Goal: Contribute content: Add original content to the website for others to see

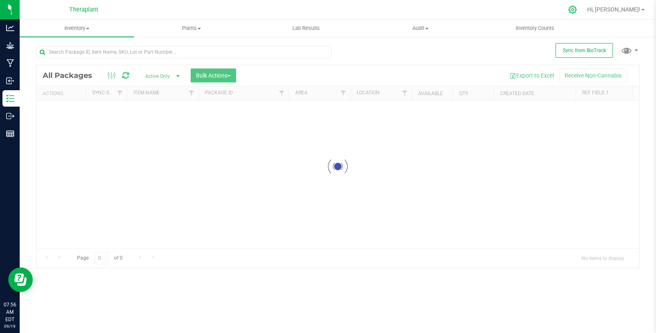
click at [576, 8] on icon at bounding box center [572, 9] width 9 height 9
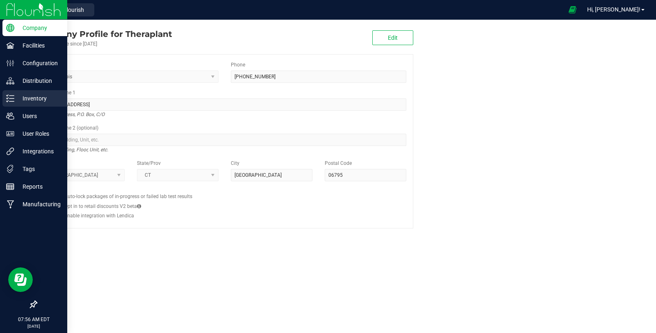
click at [16, 100] on p "Inventory" at bounding box center [38, 98] width 49 height 10
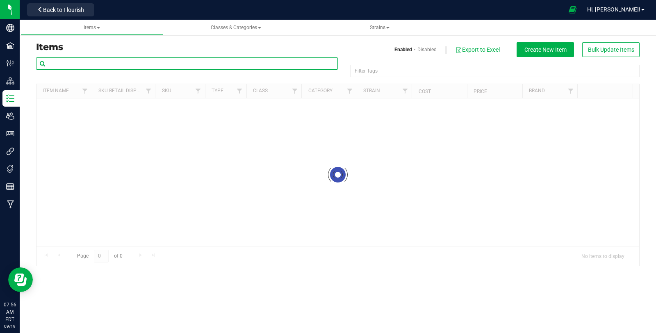
click at [181, 62] on input "text" at bounding box center [187, 63] width 302 height 12
drag, startPoint x: 64, startPoint y: 64, endPoint x: 45, endPoint y: 60, distance: 19.0
click at [41, 62] on input "41321" at bounding box center [187, 63] width 302 height 12
type input "hash nugs"
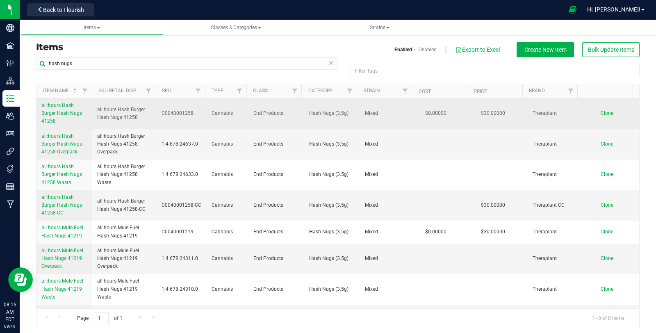
click at [63, 109] on link "all:hours Hash Burger Hash Nugs 41258" at bounding box center [64, 114] width 46 height 24
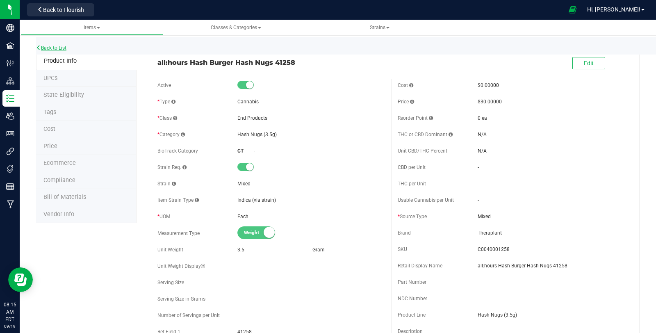
click at [53, 47] on link "Back to List" at bounding box center [51, 48] width 30 height 6
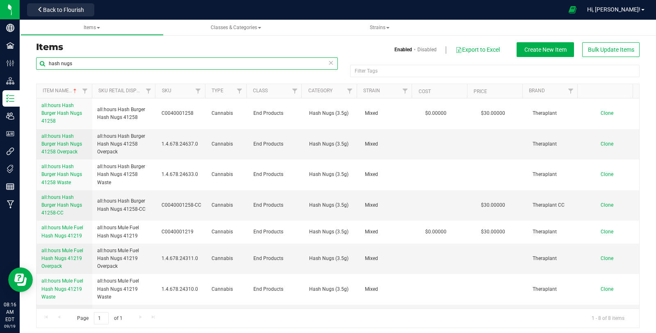
drag, startPoint x: 68, startPoint y: 67, endPoint x: 34, endPoint y: 68, distance: 33.2
click at [34, 68] on div "hash nugs Filter Tags Filter Tags Item Name Sku Retail Display Name SKU Type Cl…" at bounding box center [337, 192] width 615 height 271
type input "hard concentrate"
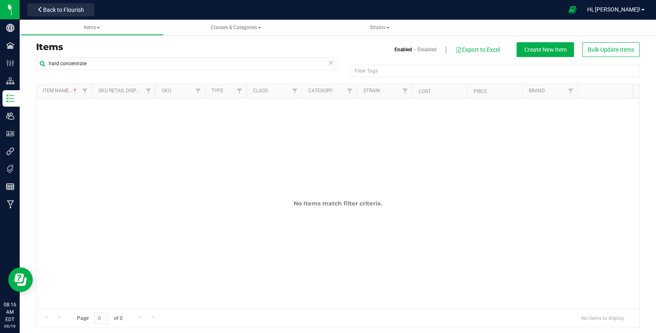
click at [328, 64] on icon at bounding box center [331, 62] width 6 height 10
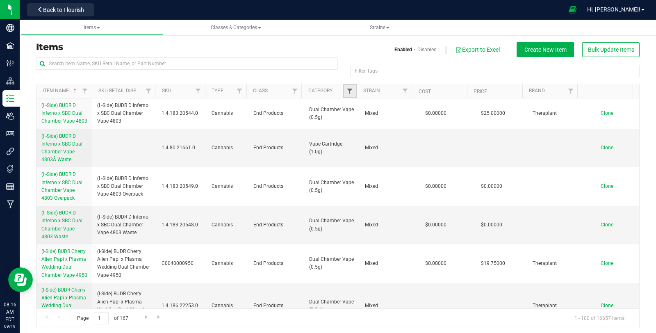
click at [346, 91] on span "Filter" at bounding box center [349, 91] width 7 height 7
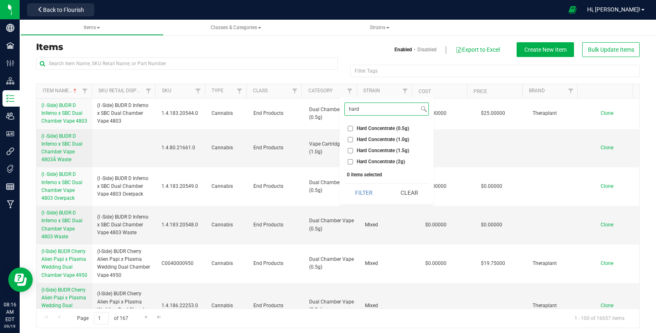
type input "hard"
click at [395, 138] on span "Hard Concentrate (1.0g)" at bounding box center [382, 139] width 52 height 5
click at [353, 138] on input "Hard Concentrate (1.0g)" at bounding box center [349, 139] width 5 height 5
checkbox input "true"
click at [377, 189] on button "Filter" at bounding box center [363, 193] width 39 height 18
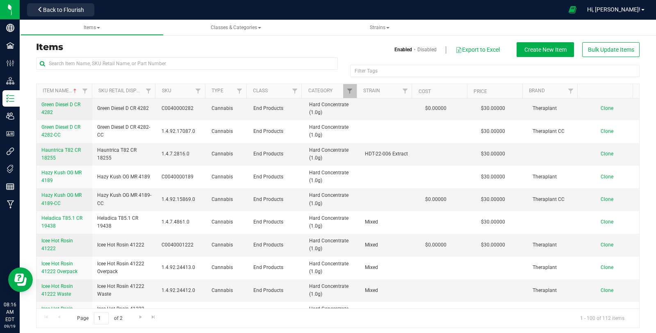
scroll to position [1183, 0]
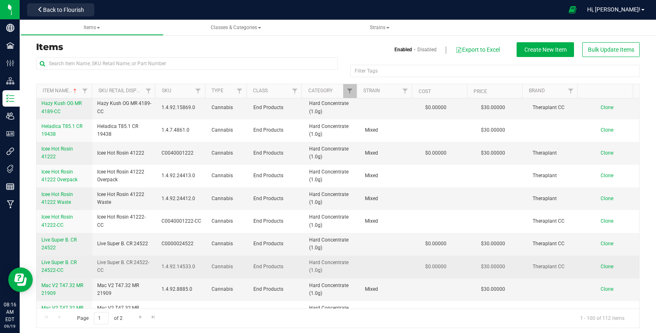
click at [216, 263] on span "Cannabis" at bounding box center [227, 267] width 32 height 8
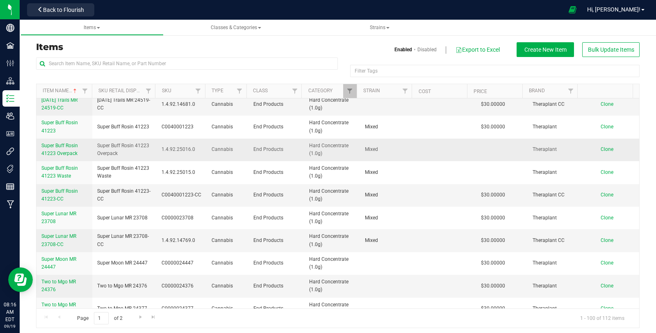
scroll to position [2004, 0]
click at [68, 188] on span "Super Buff Rosin 41223-CC" at bounding box center [59, 195] width 36 height 14
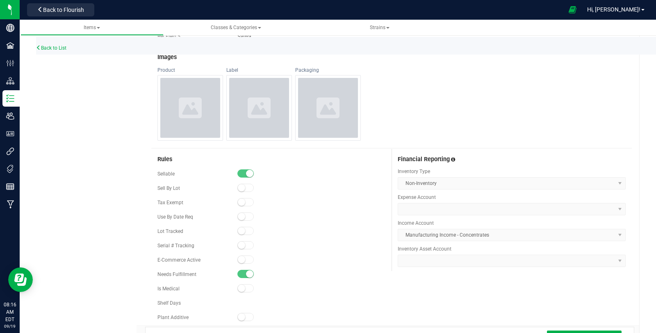
scroll to position [358, 0]
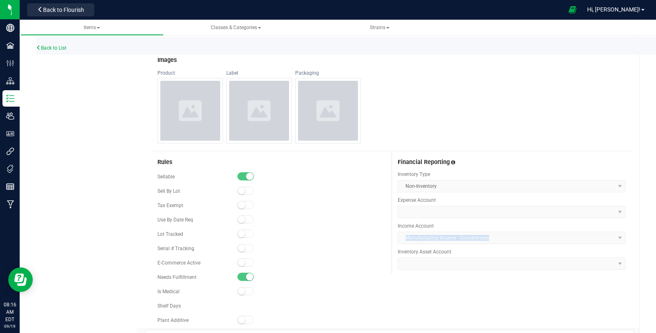
copy span "Manufacturing Income - Concentrates"
drag, startPoint x: 399, startPoint y: 233, endPoint x: 486, endPoint y: 237, distance: 86.1
click at [486, 237] on kendo-dropdownlist "Manufacturing Income - Concentrates" at bounding box center [511, 237] width 228 height 12
click at [62, 45] on link "Back to List" at bounding box center [51, 48] width 30 height 6
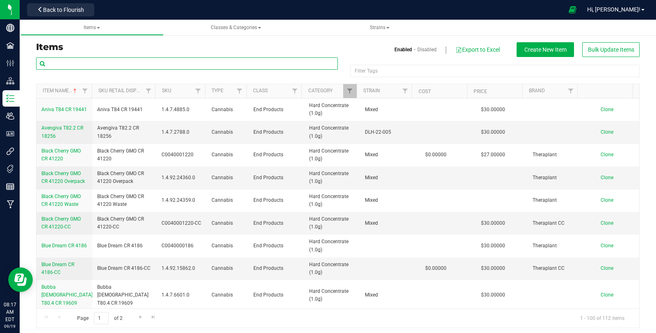
click at [139, 65] on input "text" at bounding box center [187, 63] width 302 height 12
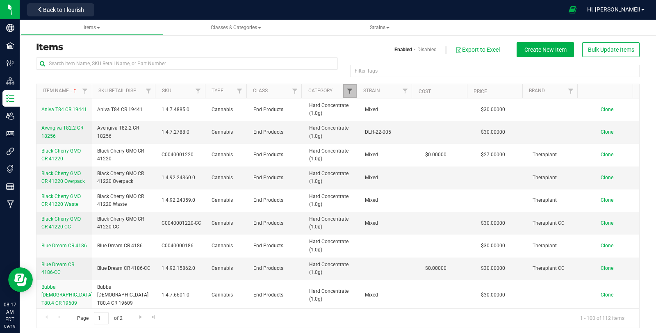
click at [348, 93] on span "Filter" at bounding box center [349, 91] width 7 height 7
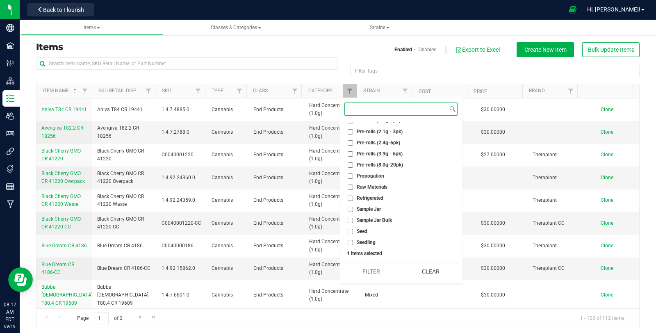
scroll to position [1275, 0]
click at [395, 166] on span "Pre-rolls (8.0g-20pk)" at bounding box center [379, 167] width 46 height 5
click at [353, 166] on input "Pre-rolls (8.0g-20pk)" at bounding box center [349, 167] width 5 height 5
checkbox input "true"
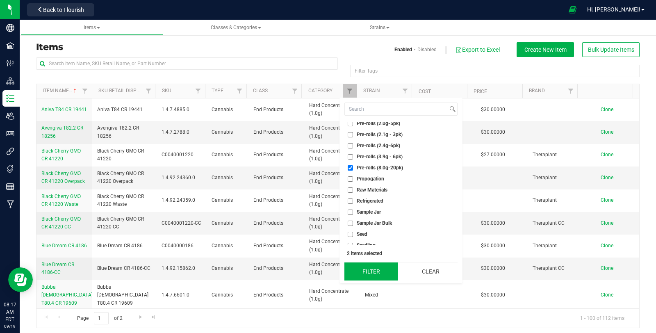
click at [378, 263] on button "Filter" at bounding box center [371, 271] width 54 height 18
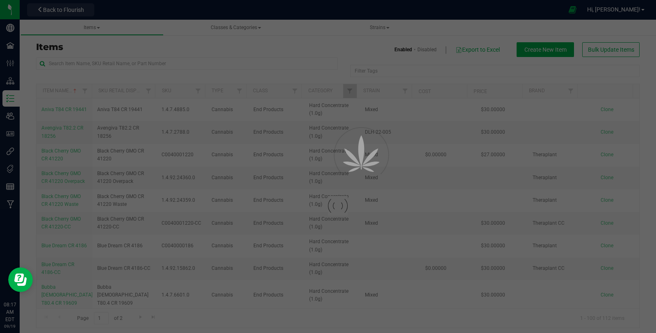
checkbox input "true"
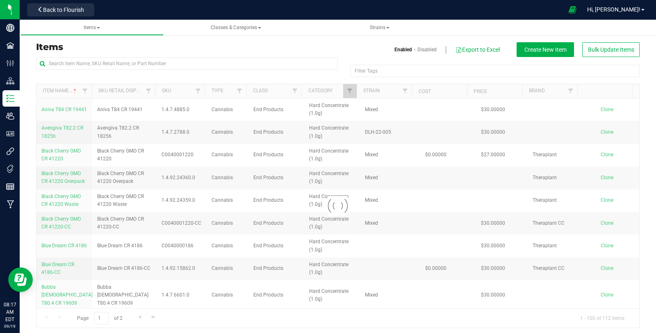
checkbox input "true"
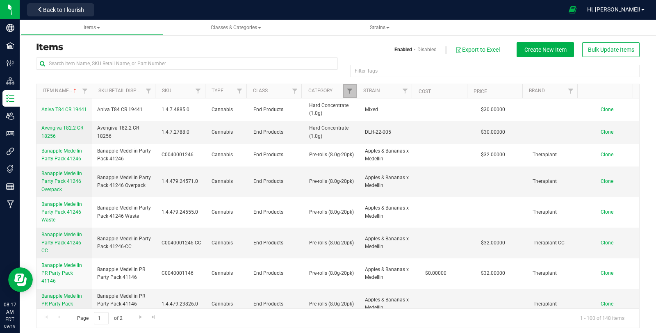
click at [348, 95] on link "Filter" at bounding box center [350, 91] width 14 height 14
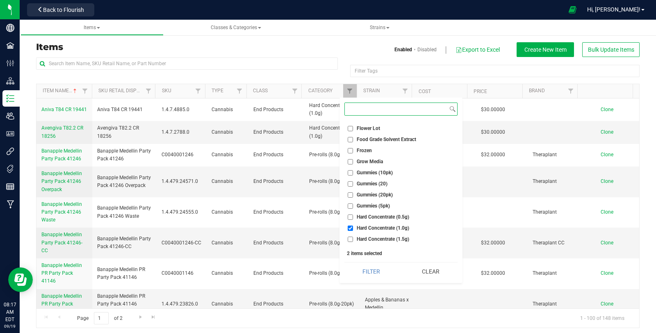
scroll to position [546, 0]
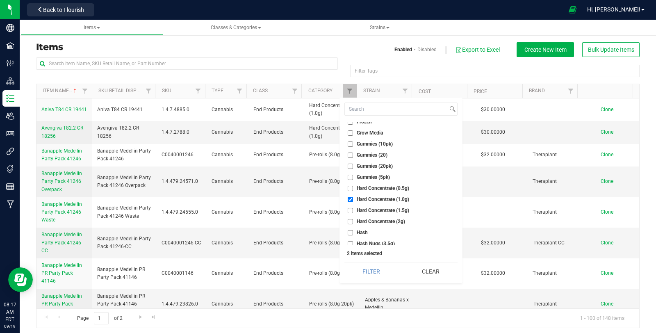
click at [384, 197] on span "Hard Concentrate (1.0g)" at bounding box center [382, 199] width 52 height 5
click at [353, 197] on input "Hard Concentrate (1.0g)" at bounding box center [349, 199] width 5 height 5
checkbox input "false"
click at [377, 270] on button "Filter" at bounding box center [371, 271] width 54 height 18
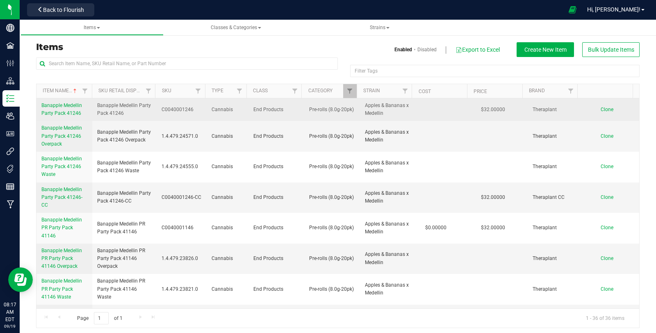
click at [66, 110] on span "Banapple Medellin Party Pack 41246" at bounding box center [61, 109] width 41 height 14
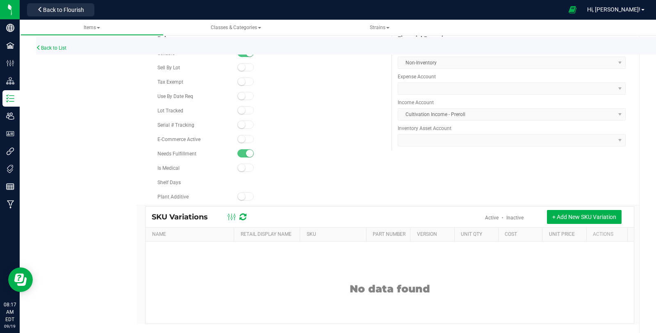
scroll to position [358, 0]
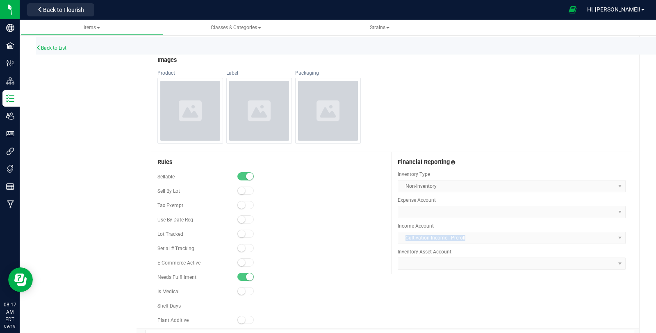
copy span "Cultivation Income - Preroll"
drag, startPoint x: 401, startPoint y: 232, endPoint x: 463, endPoint y: 241, distance: 63.2
click at [463, 241] on kendo-dropdownlist "Cultivation Income - Preroll" at bounding box center [511, 237] width 228 height 12
click at [56, 48] on link "Back to List" at bounding box center [51, 48] width 30 height 6
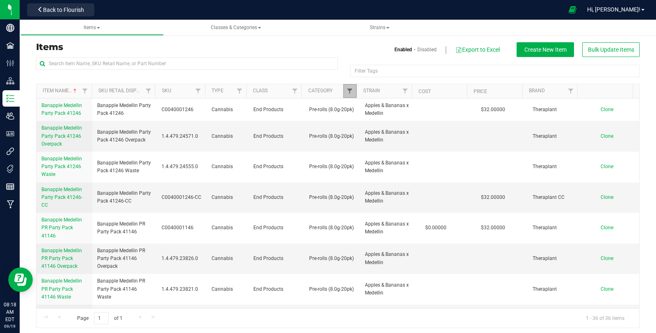
click at [346, 88] on span "Filter" at bounding box center [349, 91] width 7 height 7
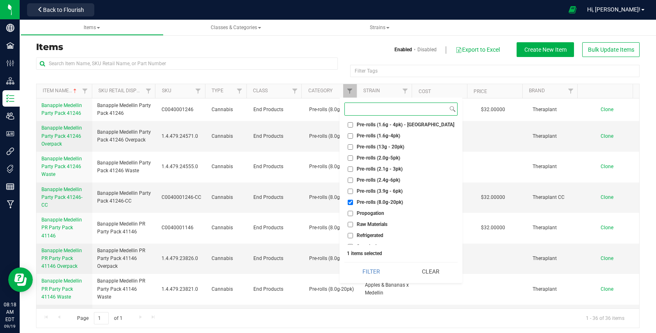
scroll to position [1229, 0]
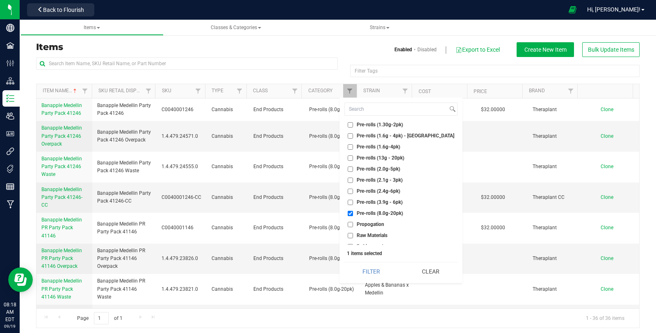
click at [393, 211] on span "Pre-rolls (8.0g-20pk)" at bounding box center [379, 213] width 46 height 5
click at [353, 211] on input "Pre-rolls (8.0g-20pk)" at bounding box center [349, 213] width 5 height 5
checkbox input "false"
click at [393, 143] on li "Pre-rolls (1.6g-4pk)" at bounding box center [400, 147] width 113 height 9
click at [383, 144] on span "Pre-rolls (1.6g-4pk)" at bounding box center [377, 146] width 43 height 5
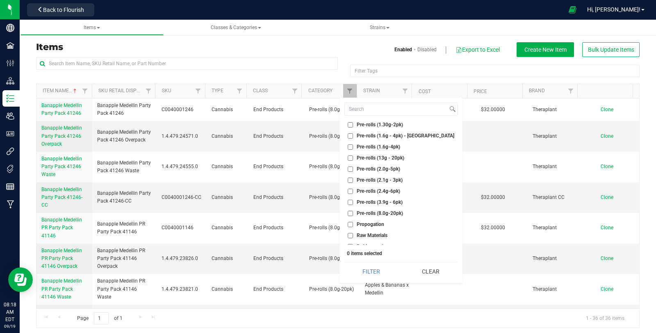
click at [353, 144] on input "Pre-rolls (1.6g-4pk)" at bounding box center [349, 146] width 5 height 5
checkbox input "true"
click at [375, 271] on button "Filter" at bounding box center [371, 271] width 54 height 18
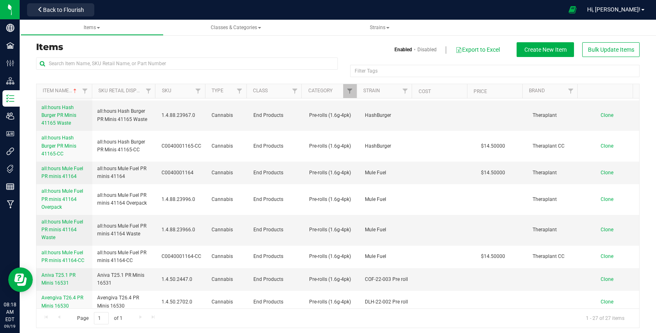
scroll to position [494, 0]
click at [346, 92] on span "Filter" at bounding box center [349, 91] width 7 height 7
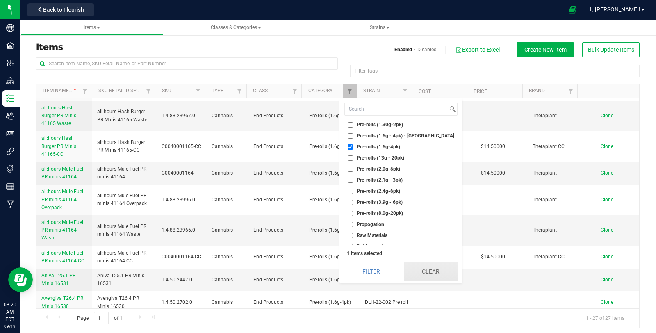
click at [427, 275] on button "Clear" at bounding box center [431, 271] width 54 height 18
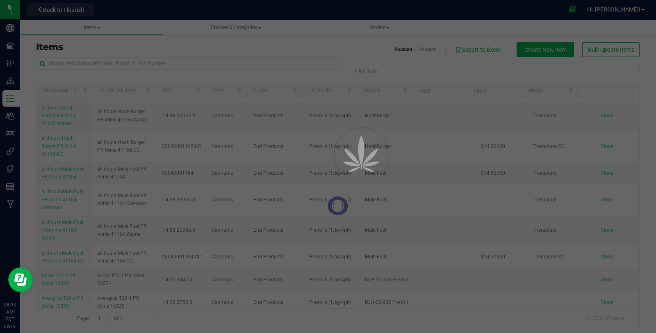
scroll to position [0, 0]
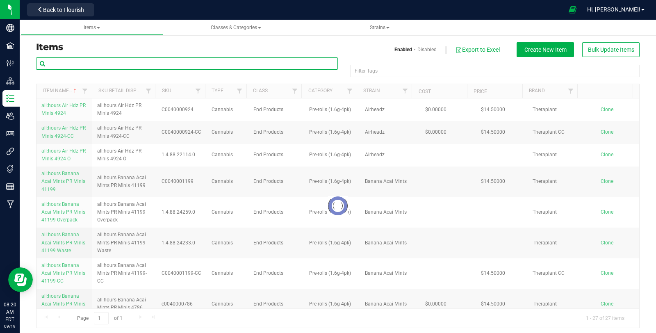
click at [161, 64] on input "text" at bounding box center [187, 63] width 302 height 12
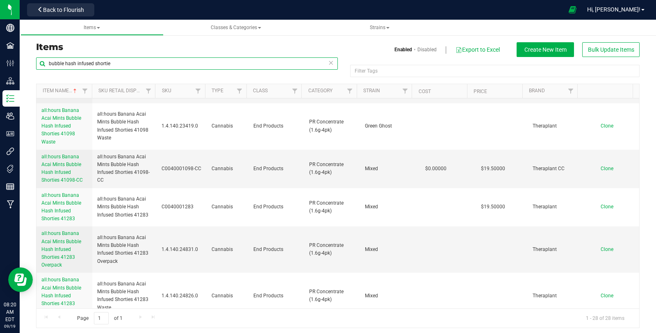
scroll to position [364, 0]
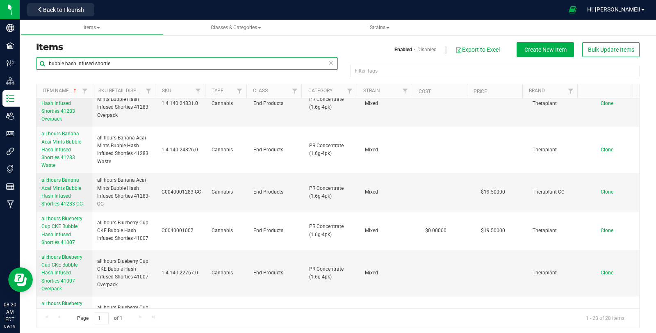
click at [76, 62] on input "bubble hash infused shortie" at bounding box center [187, 63] width 302 height 12
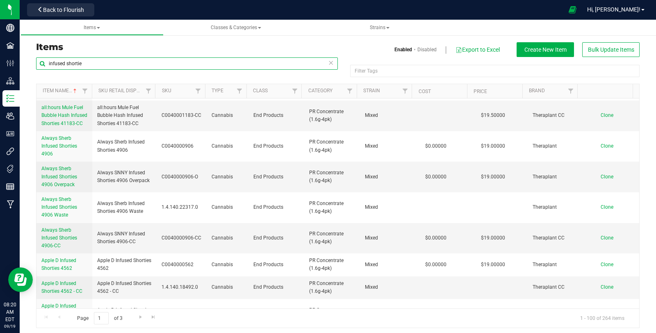
scroll to position [1092, 0]
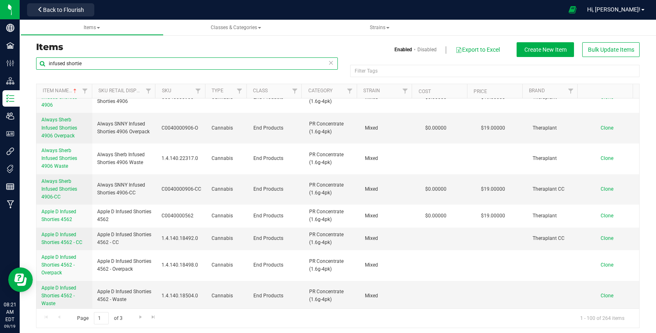
drag, startPoint x: 78, startPoint y: 65, endPoint x: 36, endPoint y: 65, distance: 41.4
click at [36, 65] on input "infused shortie" at bounding box center [187, 63] width 302 height 12
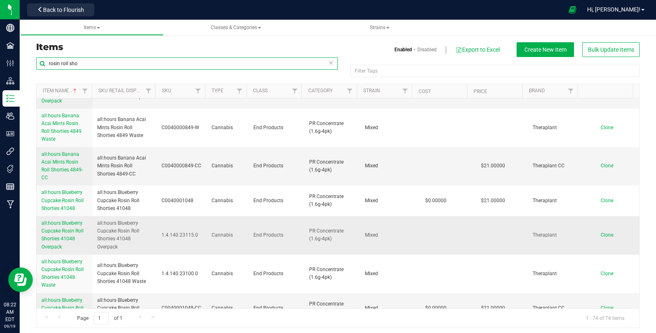
scroll to position [960, 0]
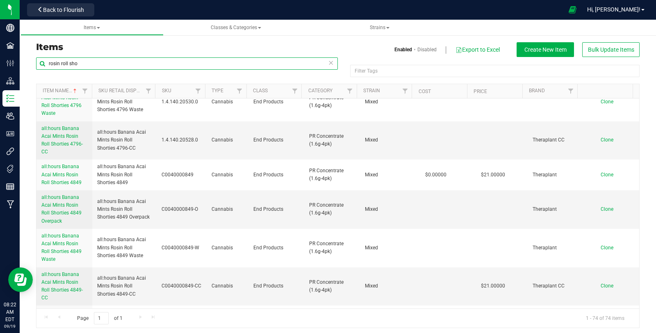
type input "rosin roll sho"
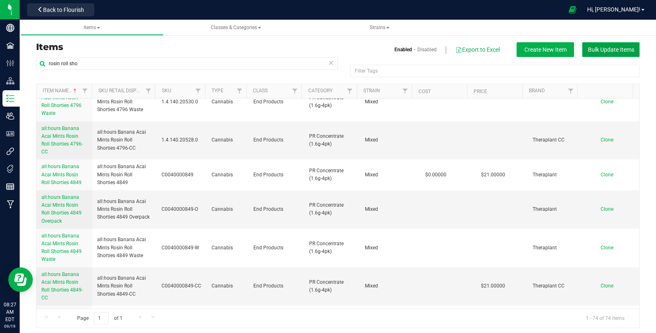
click at [587, 53] on button "Bulk Update Items" at bounding box center [610, 49] width 57 height 15
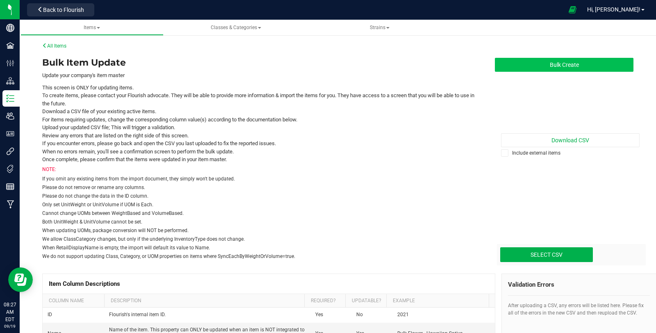
click at [580, 62] on button "Bulk Create" at bounding box center [564, 65] width 138 height 14
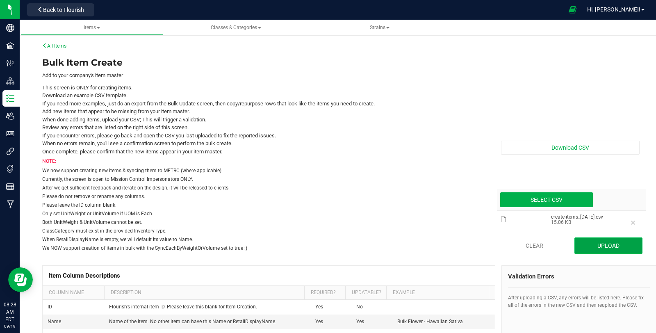
click at [593, 248] on button "Upload" at bounding box center [608, 245] width 68 height 16
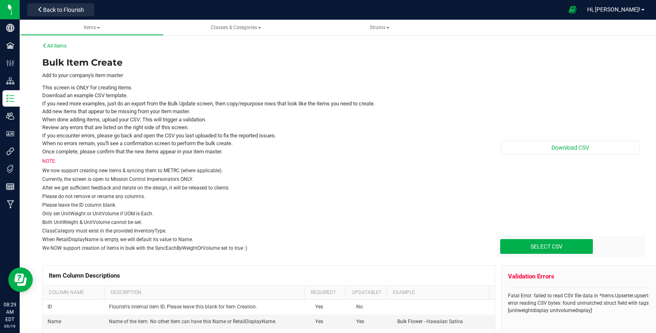
click at [599, 89] on div "Download CSV Select CSV Drop files here to upload" at bounding box center [563, 154] width 151 height 197
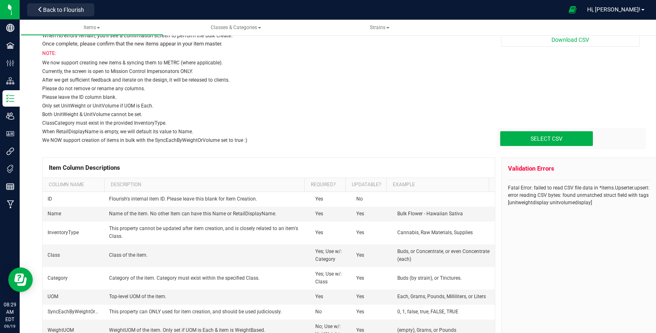
scroll to position [136, 0]
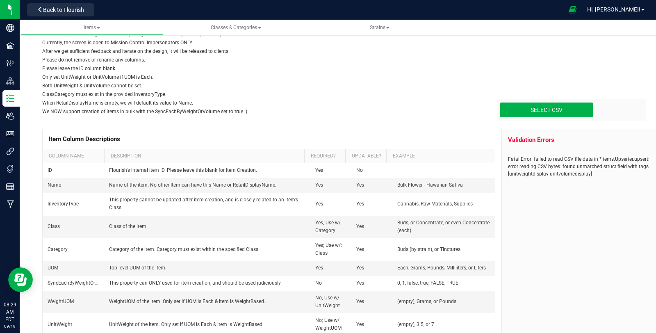
click at [570, 118] on div "Select CSV Drop files here to upload" at bounding box center [571, 109] width 149 height 21
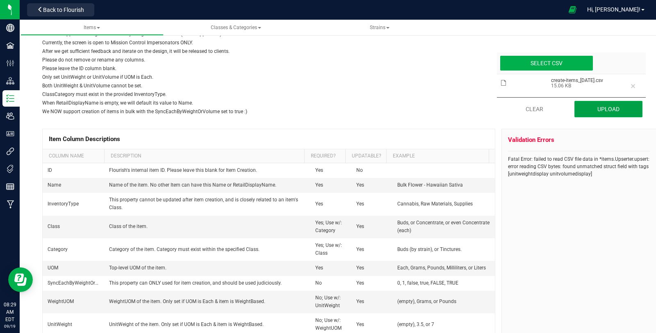
click at [617, 109] on button "Upload" at bounding box center [608, 109] width 68 height 16
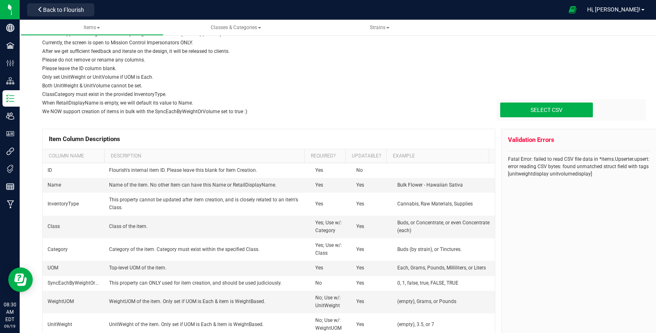
click at [575, 72] on div "Download CSV Select CSV Drop files here to upload" at bounding box center [563, 17] width 151 height 197
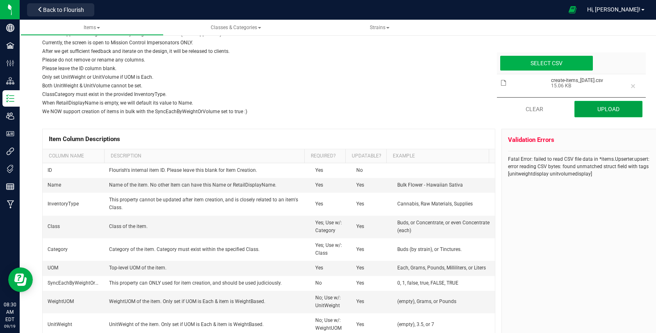
click at [576, 105] on button "Upload" at bounding box center [608, 109] width 68 height 16
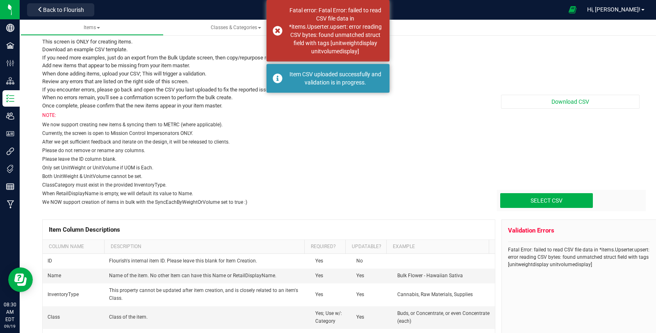
scroll to position [45, 0]
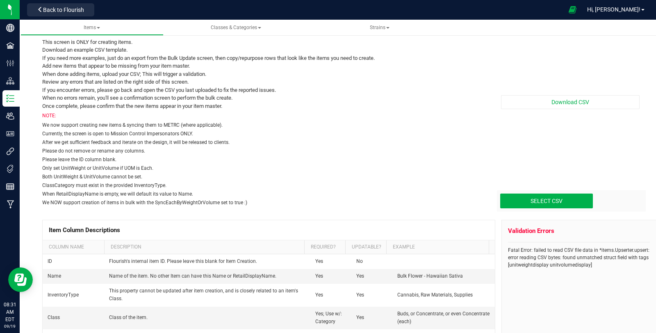
click at [561, 147] on div "Download CSV Select CSV Drop files here to upload" at bounding box center [563, 108] width 151 height 197
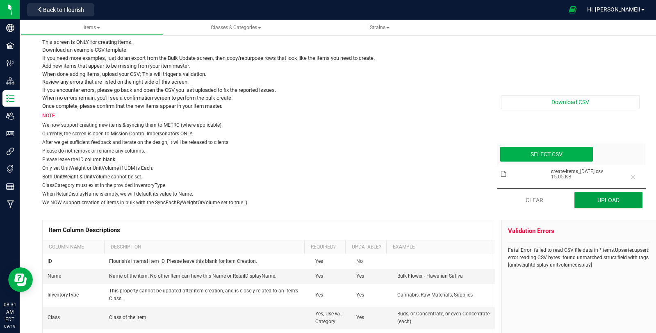
click at [574, 200] on button "Upload" at bounding box center [608, 200] width 68 height 16
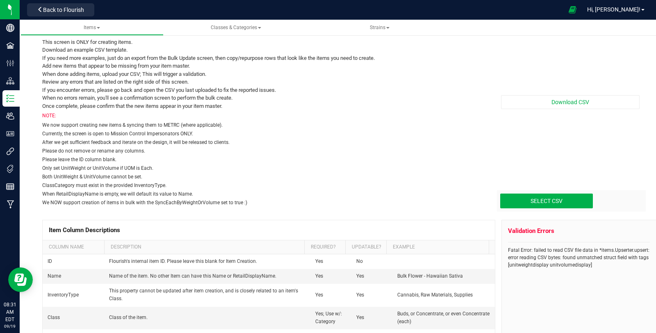
drag, startPoint x: 588, startPoint y: 175, endPoint x: 582, endPoint y: 191, distance: 17.9
click at [588, 175] on div "Download CSV Select CSV Drop files here to upload" at bounding box center [563, 108] width 151 height 197
click at [564, 211] on div "Select CSV Drop files here to upload" at bounding box center [571, 200] width 149 height 21
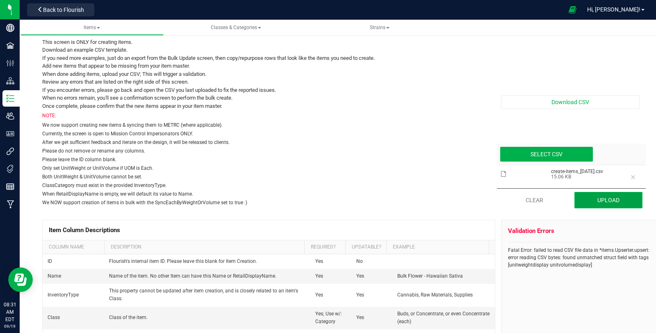
click at [615, 202] on button "Upload" at bounding box center [608, 200] width 68 height 16
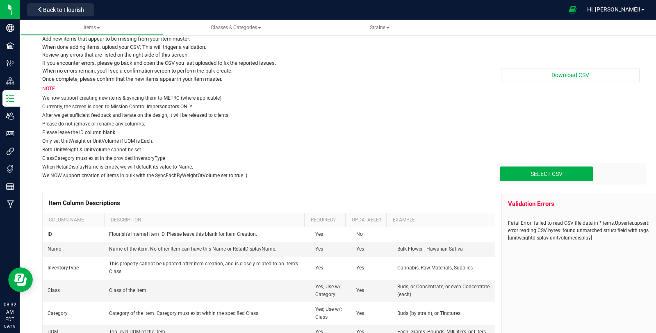
scroll to position [91, 0]
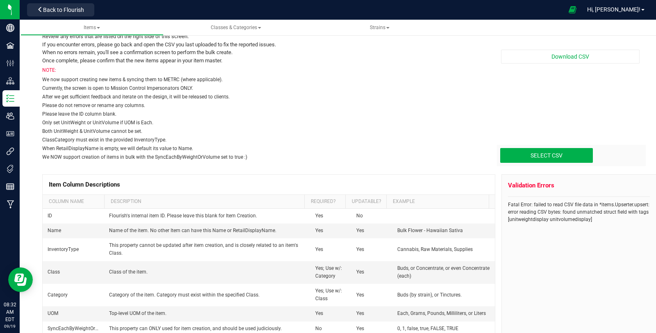
drag, startPoint x: 586, startPoint y: 219, endPoint x: 498, endPoint y: 203, distance: 89.5
click at [501, 203] on div "Validation Errors Fatal Error: failed to read CSV file data in *items.Upserter.…" at bounding box center [578, 283] width 155 height 218
copy span "Fatal Error: failed to read CSV file data in *items.Upserter.upsert: error read…"
click at [561, 229] on div "Validation Errors Fatal Error: failed to read CSV file data in *items.Upserter.…" at bounding box center [578, 283] width 155 height 218
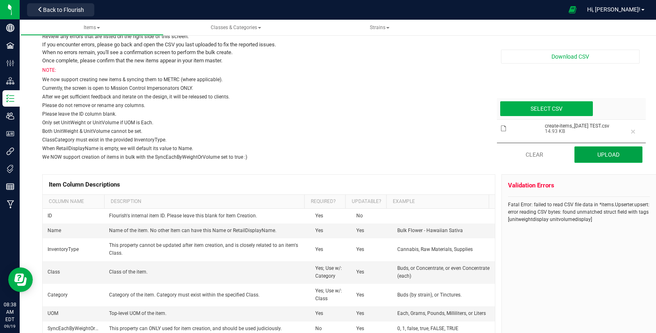
click at [590, 149] on button "Upload" at bounding box center [608, 154] width 68 height 16
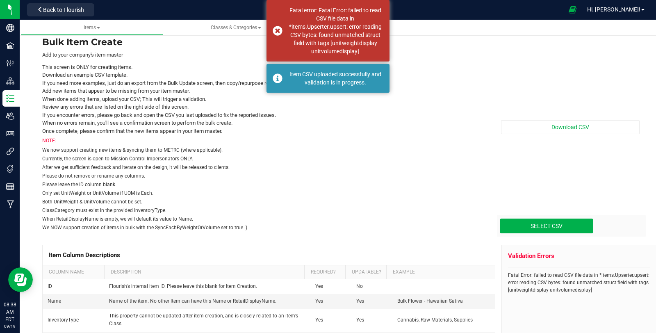
scroll to position [45, 0]
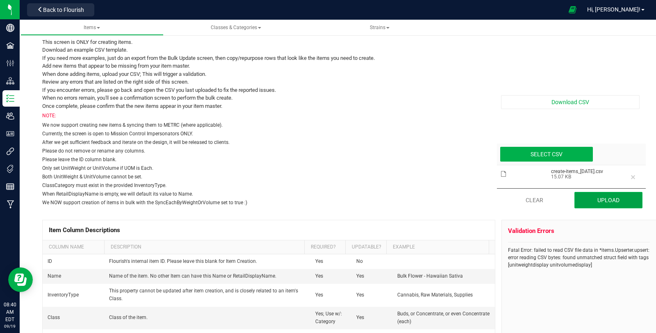
click at [585, 200] on button "Upload" at bounding box center [608, 200] width 68 height 16
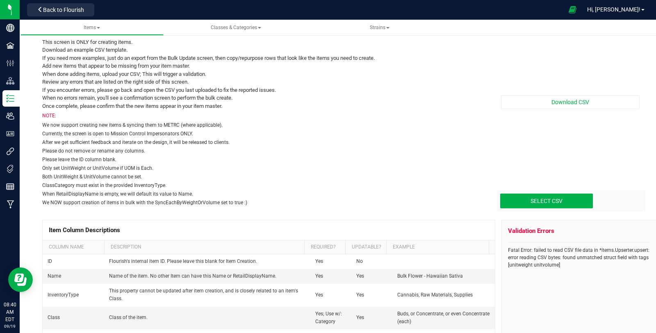
click at [571, 66] on div "Download CSV Select CSV Drop files here to upload" at bounding box center [563, 108] width 151 height 197
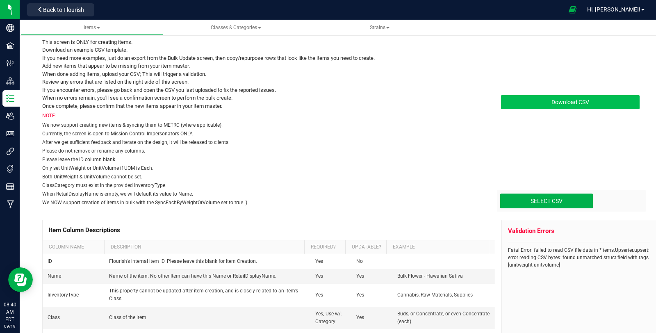
click at [575, 101] on span "Download CSV" at bounding box center [570, 102] width 38 height 7
click at [585, 81] on div "Download CSV Select CSV Drop files here to upload" at bounding box center [563, 108] width 151 height 197
click at [570, 101] on span "Download CSV" at bounding box center [570, 102] width 38 height 7
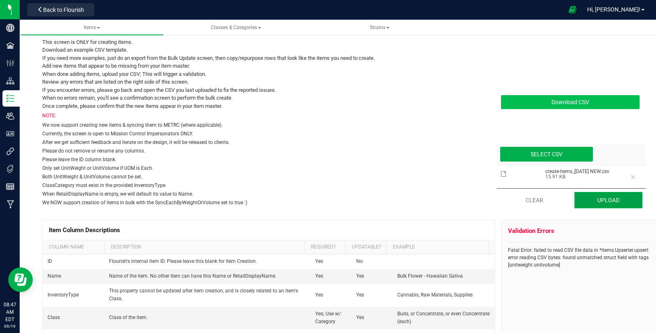
click at [604, 197] on button "Upload" at bounding box center [608, 200] width 68 height 16
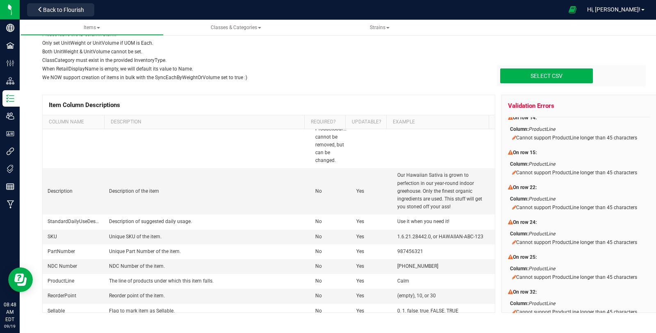
scroll to position [0, 0]
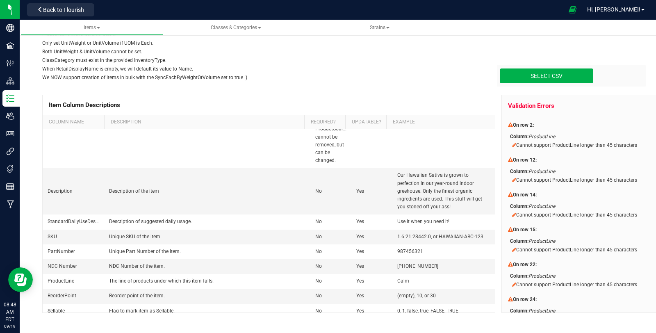
click at [570, 123] on div "On row 2:" at bounding box center [572, 124] width 129 height 7
type input "C:\fakepath\create-items_[DATE] NEW.csv"
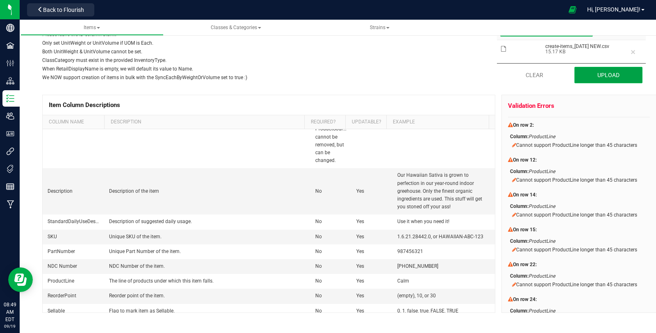
click at [613, 75] on button "Upload" at bounding box center [608, 75] width 68 height 16
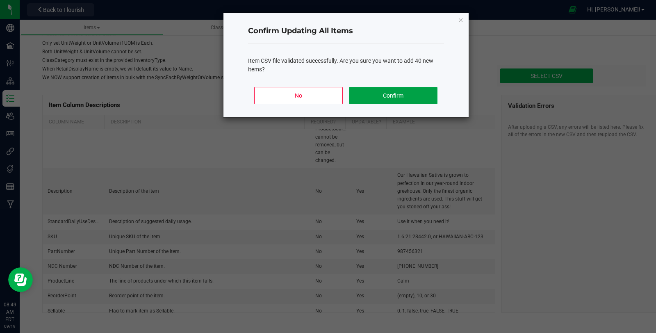
click at [396, 101] on button "Confirm" at bounding box center [393, 95] width 88 height 17
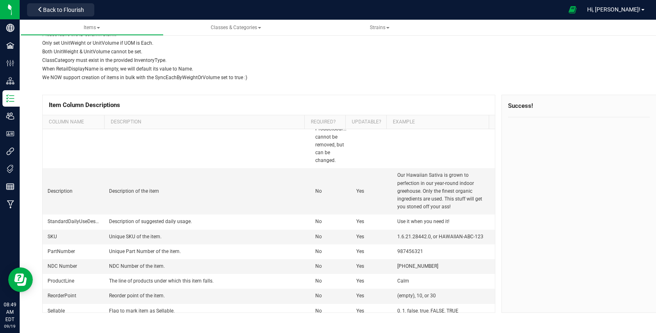
click at [633, 98] on div "Success!" at bounding box center [579, 106] width 142 height 22
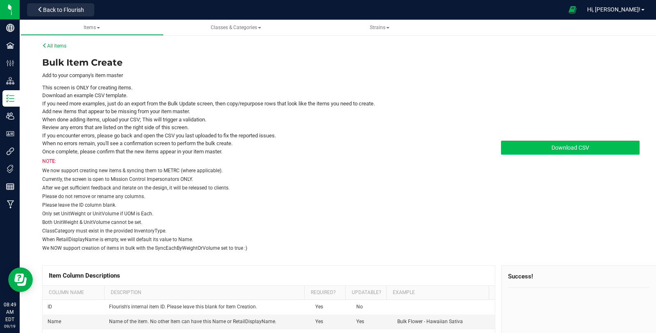
click at [53, 38] on div "All Items Bulk Item Create Add to your company's item master This screen is ONL…" at bounding box center [337, 257] width 603 height 451
click at [57, 46] on link "All Items" at bounding box center [54, 46] width 24 height 6
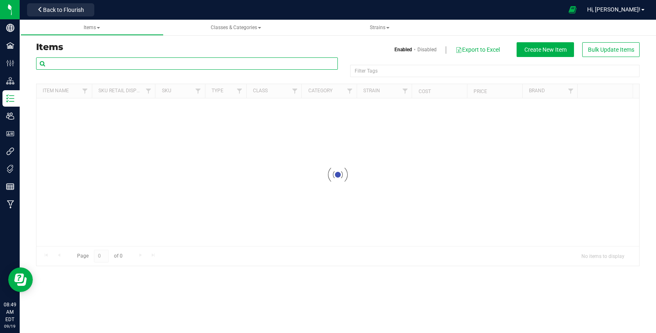
click at [140, 65] on input "text" at bounding box center [187, 63] width 302 height 12
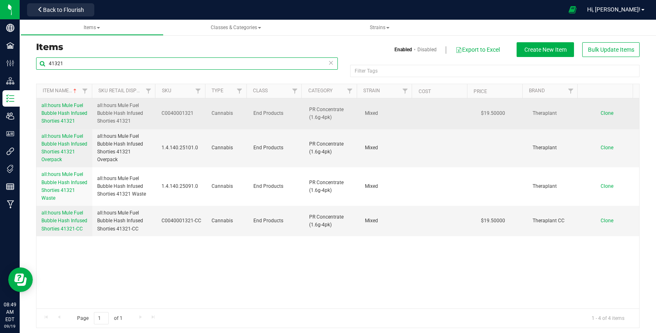
type input "41321"
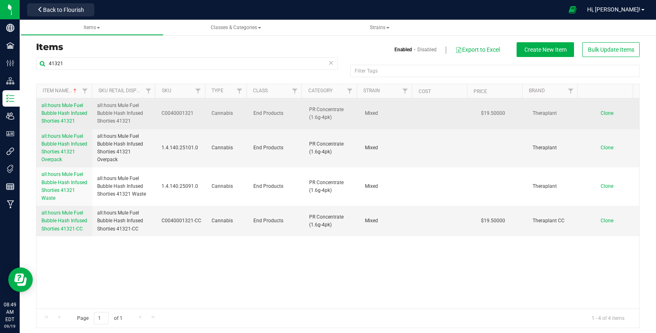
click at [56, 105] on span "all:hours Mule Fuel Bubble Hash Infused Shorties 41321" at bounding box center [64, 112] width 46 height 21
